Goal: Information Seeking & Learning: Learn about a topic

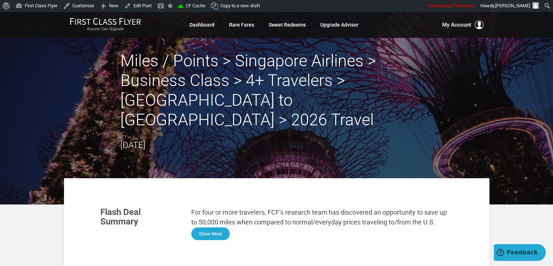
click at [215, 227] on button "Show More" at bounding box center [210, 233] width 39 height 13
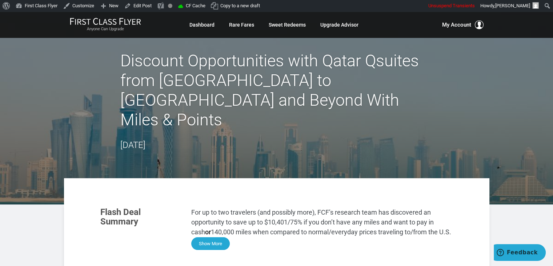
click at [205, 237] on button "Show More" at bounding box center [210, 243] width 39 height 13
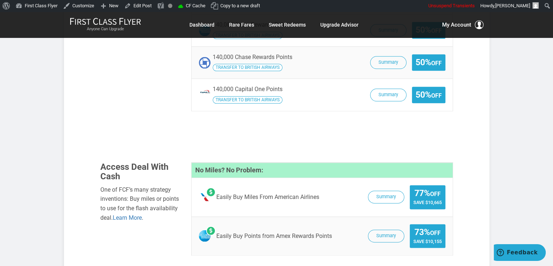
scroll to position [931, 0]
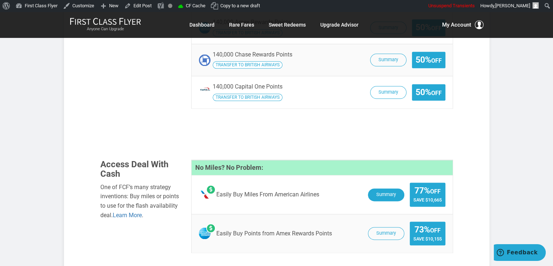
click at [380, 188] on button "Summary" at bounding box center [386, 194] width 36 height 13
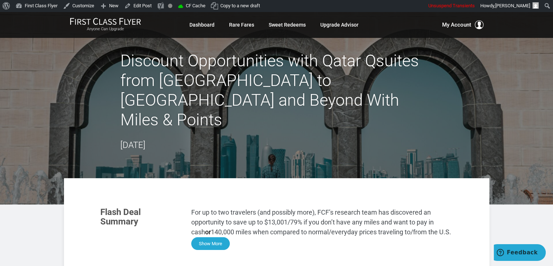
click at [208, 237] on button "Show More" at bounding box center [210, 243] width 39 height 13
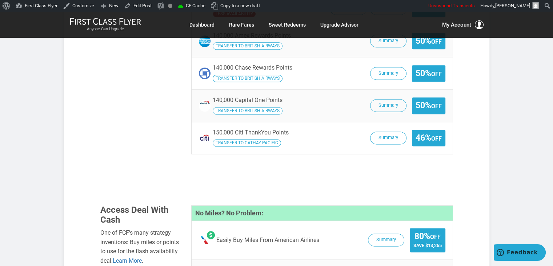
scroll to position [971, 0]
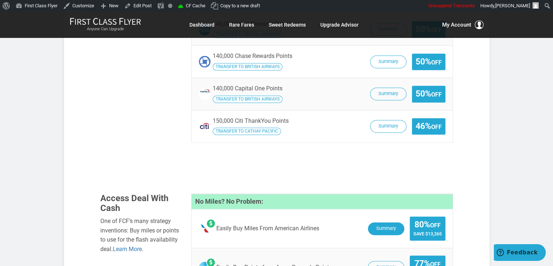
click at [379, 222] on button "Summary" at bounding box center [386, 228] width 36 height 13
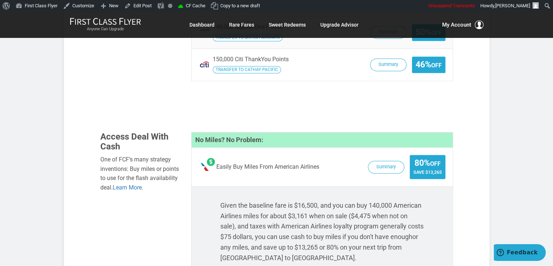
scroll to position [1037, 0]
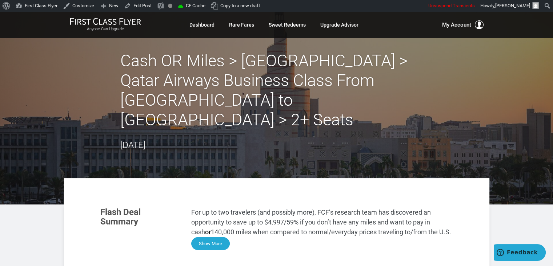
click at [200, 237] on button "Show More" at bounding box center [210, 243] width 39 height 13
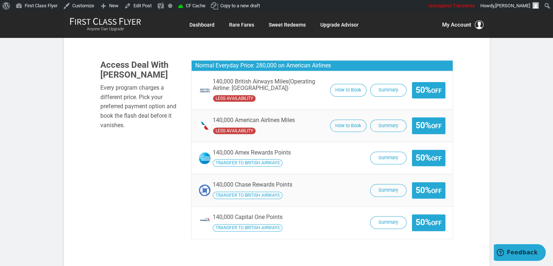
scroll to position [917, 0]
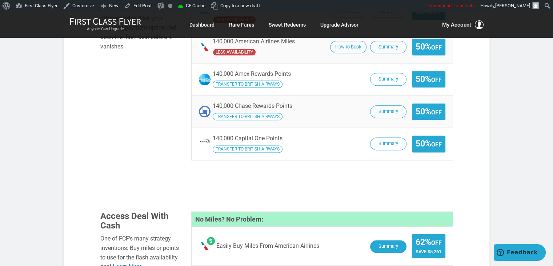
click at [386, 240] on button "Summary" at bounding box center [388, 246] width 36 height 13
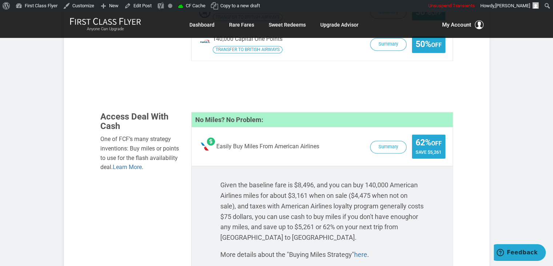
scroll to position [1018, 0]
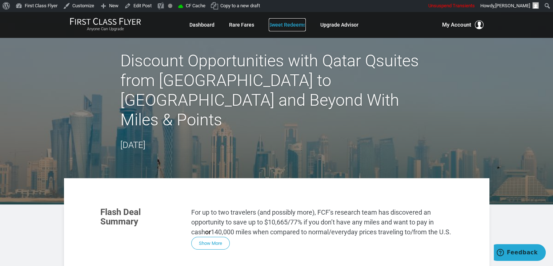
click at [295, 26] on link "Sweet Redeems" at bounding box center [287, 24] width 37 height 13
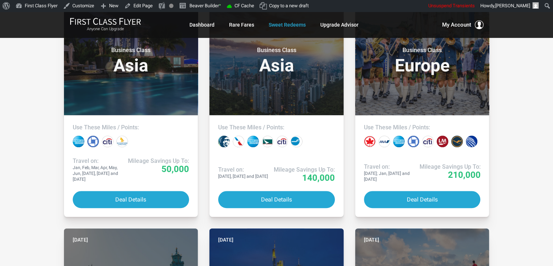
scroll to position [678, 0]
